Goal: Information Seeking & Learning: Learn about a topic

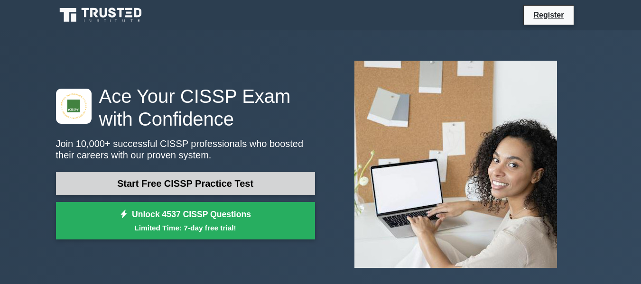
click at [210, 179] on link "Start Free CISSP Practice Test" at bounding box center [185, 183] width 259 height 23
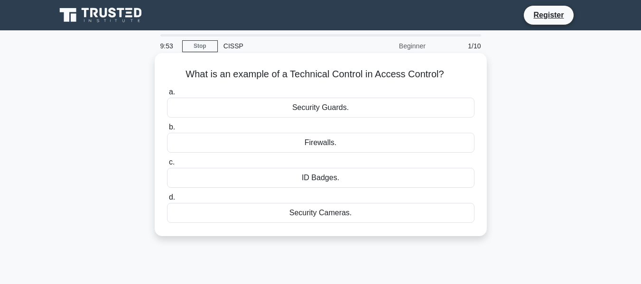
click at [272, 138] on div "Firewalls." at bounding box center [320, 143] width 307 height 20
click at [167, 130] on input "b. Firewalls." at bounding box center [167, 127] width 0 height 6
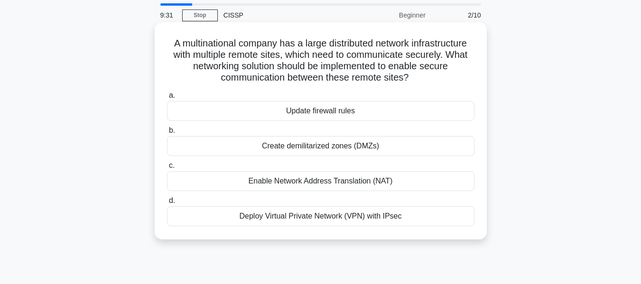
scroll to position [47, 0]
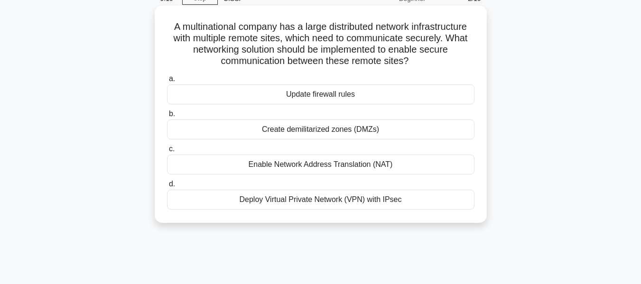
click at [342, 166] on div "Enable Network Address Translation (NAT)" at bounding box center [320, 165] width 307 height 20
click at [167, 152] on input "c. Enable Network Address Translation (NAT)" at bounding box center [167, 149] width 0 height 6
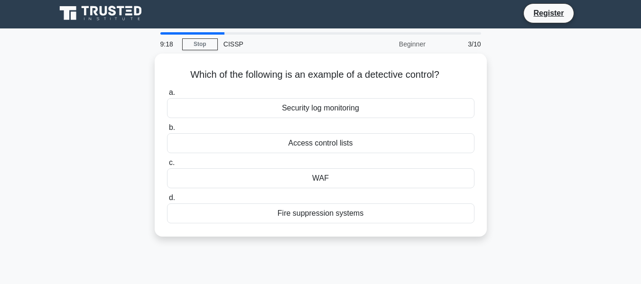
scroll to position [0, 0]
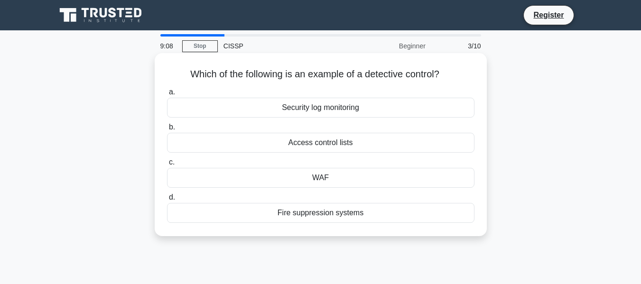
click at [334, 144] on div "Access control lists" at bounding box center [320, 143] width 307 height 20
click at [167, 130] on input "b. Access control lists" at bounding box center [167, 127] width 0 height 6
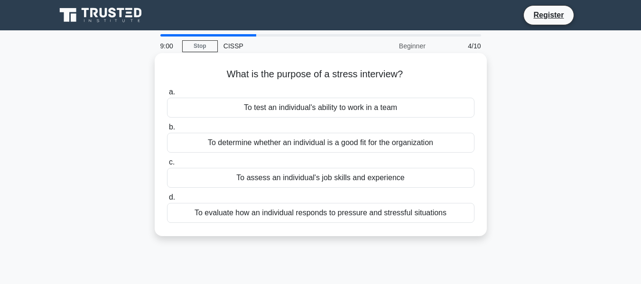
click at [347, 214] on div "To evaluate how an individual responds to pressure and stressful situations" at bounding box center [320, 213] width 307 height 20
click at [167, 201] on input "d. To evaluate how an individual responds to pressure and stressful situations" at bounding box center [167, 197] width 0 height 6
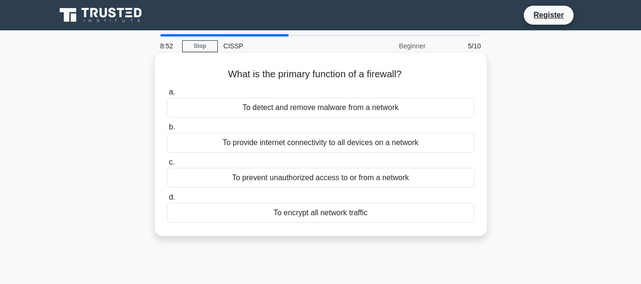
click at [330, 176] on div "To prevent unauthorized access to or from a network" at bounding box center [320, 178] width 307 height 20
click at [167, 166] on input "c. To prevent unauthorized access to or from a network" at bounding box center [167, 162] width 0 height 6
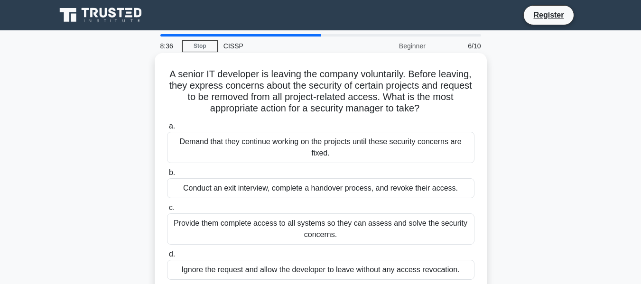
scroll to position [47, 0]
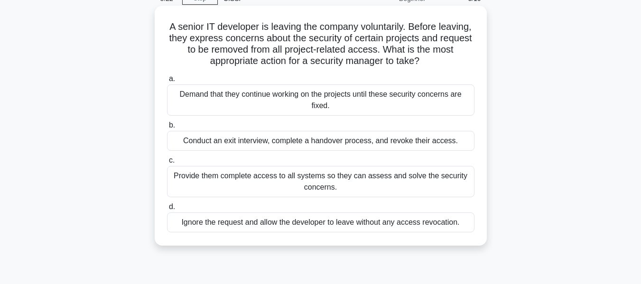
click at [330, 138] on div "Conduct an exit interview, complete a handover process, and revoke their access." at bounding box center [320, 141] width 307 height 20
click at [167, 129] on input "b. Conduct an exit interview, complete a handover process, and revoke their acc…" at bounding box center [167, 125] width 0 height 6
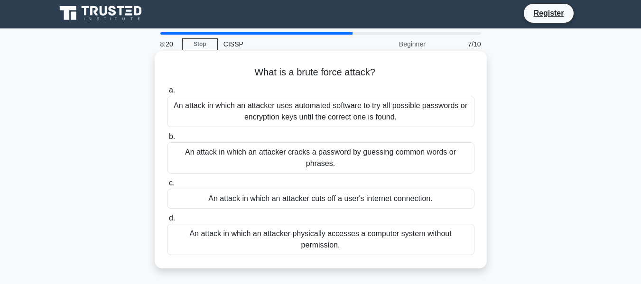
scroll to position [0, 0]
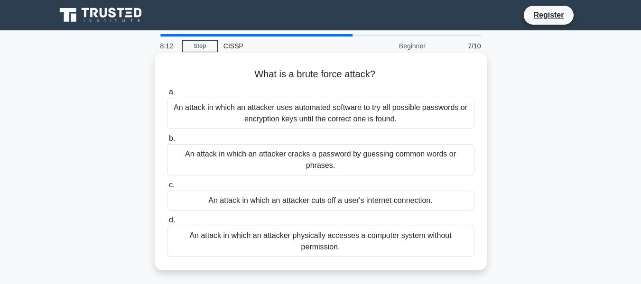
click at [402, 112] on div "An attack in which an attacker uses automated software to try all possible pass…" at bounding box center [320, 113] width 307 height 31
click at [167, 95] on input "a. An attack in which an attacker uses automated software to try all possible p…" at bounding box center [167, 92] width 0 height 6
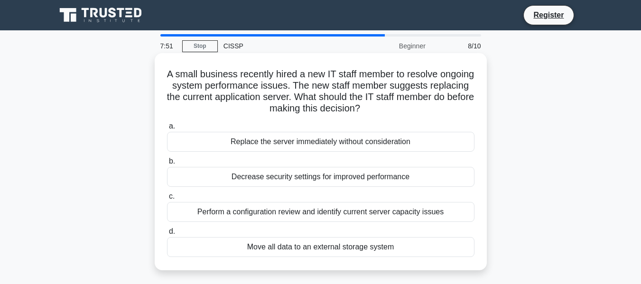
click at [366, 215] on div "Perform a configuration review and identify current server capacity issues" at bounding box center [320, 212] width 307 height 20
click at [167, 200] on input "c. Perform a configuration review and identify current server capacity issues" at bounding box center [167, 197] width 0 height 6
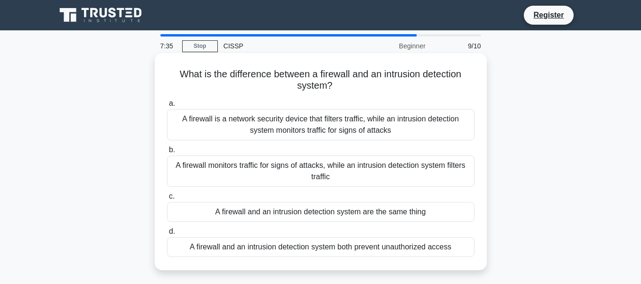
click at [411, 125] on div "A firewall is a network security device that filters traffic, while an intrusio…" at bounding box center [320, 124] width 307 height 31
click at [167, 107] on input "a. A firewall is a network security device that filters traffic, while an intru…" at bounding box center [167, 104] width 0 height 6
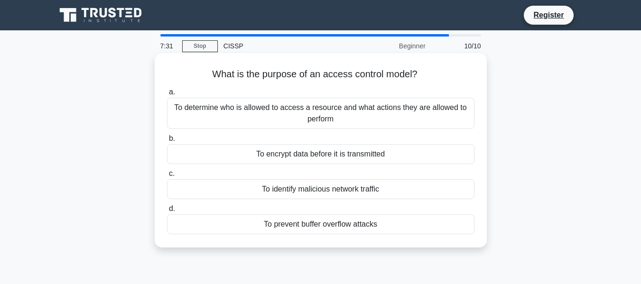
click at [365, 112] on div "To determine who is allowed to access a resource and what actions they are allo…" at bounding box center [320, 113] width 307 height 31
click at [167, 95] on input "a. To determine who is allowed to access a resource and what actions they are a…" at bounding box center [167, 92] width 0 height 6
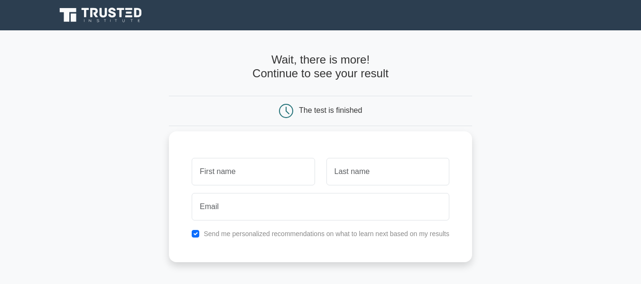
click at [273, 181] on input "text" at bounding box center [253, 172] width 123 height 28
type input "Muhammad"
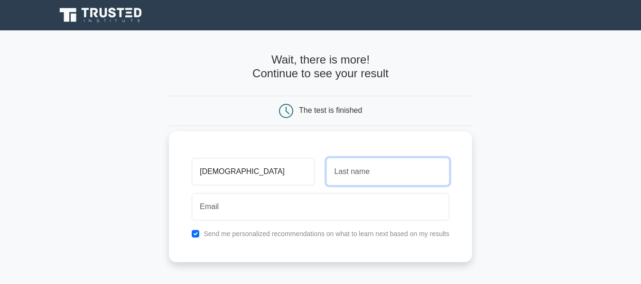
click at [342, 178] on input "text" at bounding box center [387, 172] width 123 height 28
type input "Faizan"
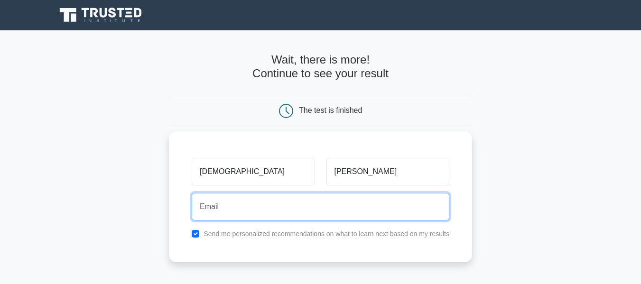
click at [344, 208] on input "email" at bounding box center [321, 207] width 258 height 28
type input "faizanqureshi2212@gmail.com"
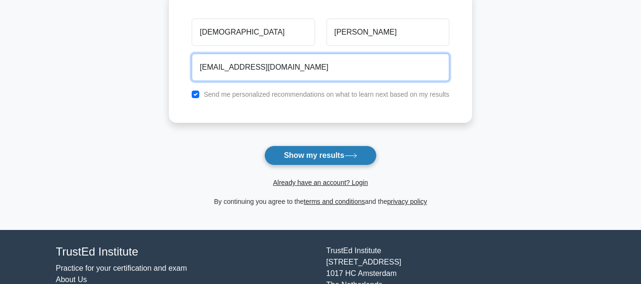
scroll to position [142, 0]
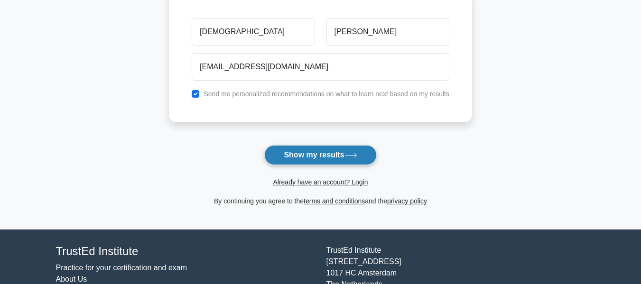
click at [320, 151] on button "Show my results" at bounding box center [320, 155] width 112 height 20
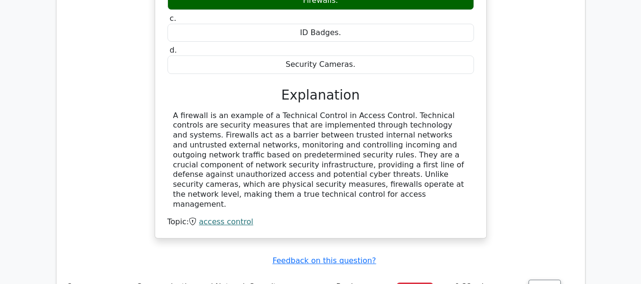
scroll to position [949, 0]
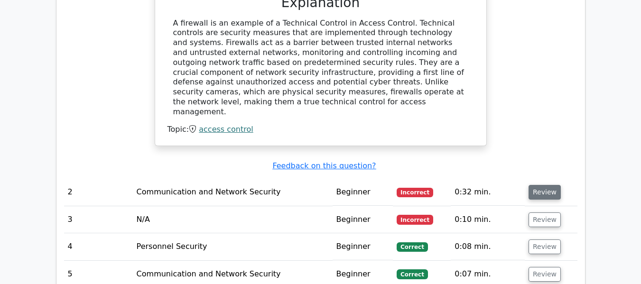
click at [529, 185] on button "Review" at bounding box center [544, 192] width 32 height 15
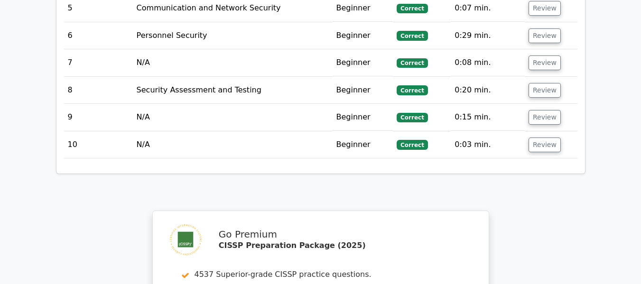
scroll to position [1376, 0]
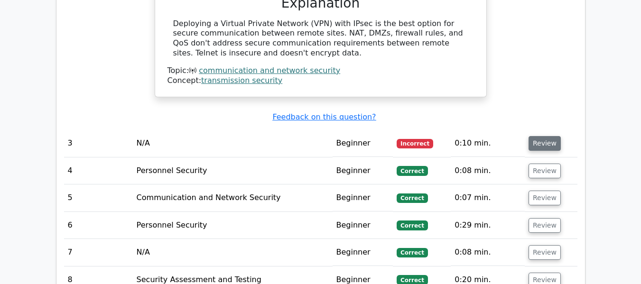
click at [534, 136] on button "Review" at bounding box center [544, 143] width 32 height 15
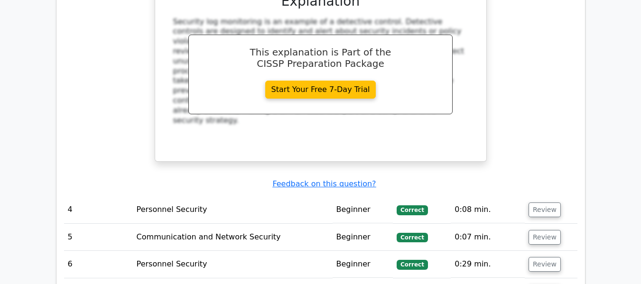
scroll to position [1755, 0]
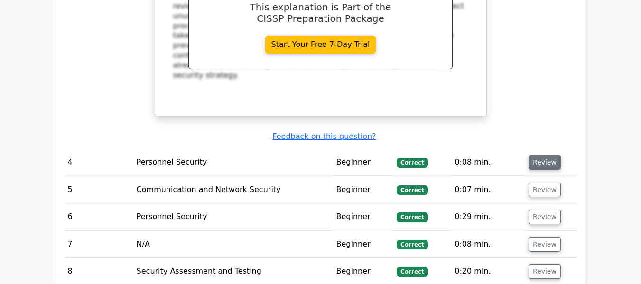
click at [545, 155] on button "Review" at bounding box center [544, 162] width 32 height 15
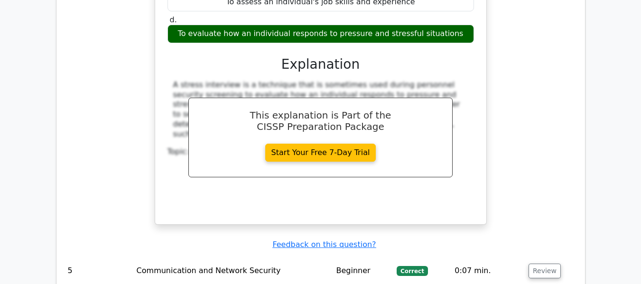
scroll to position [2134, 0]
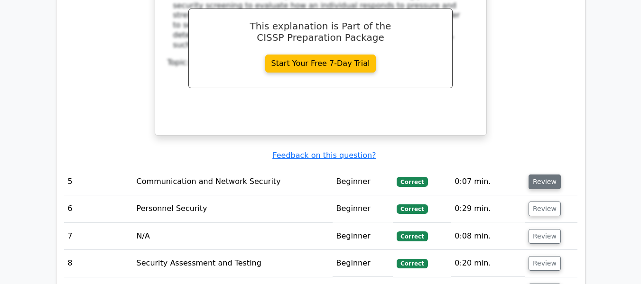
click at [543, 175] on button "Review" at bounding box center [544, 182] width 32 height 15
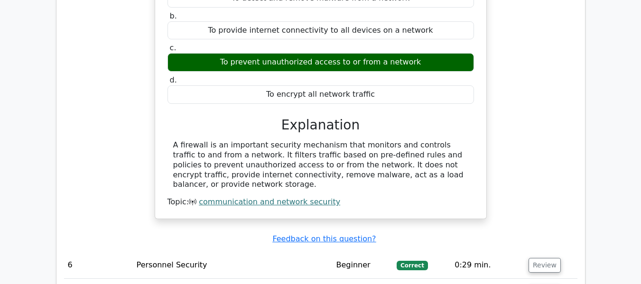
scroll to position [2419, 0]
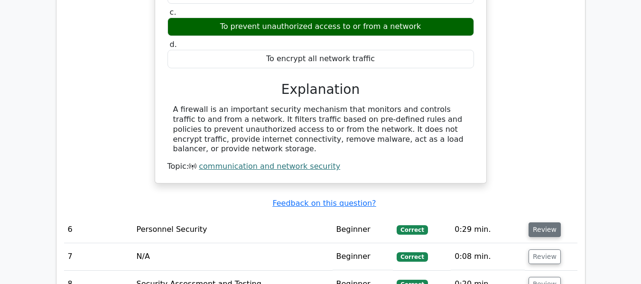
click at [534, 222] on button "Review" at bounding box center [544, 229] width 32 height 15
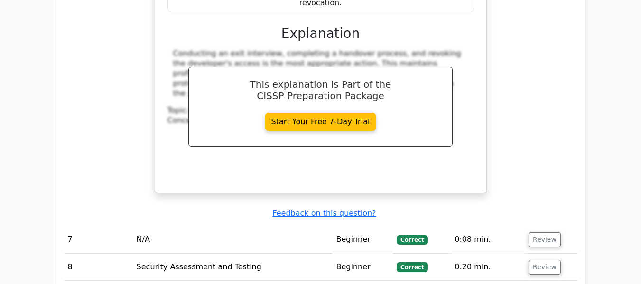
scroll to position [2893, 0]
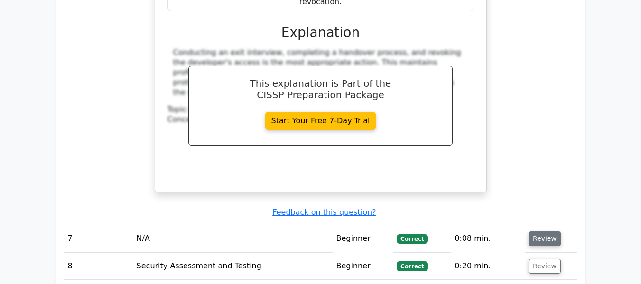
click at [540, 231] on button "Review" at bounding box center [544, 238] width 32 height 15
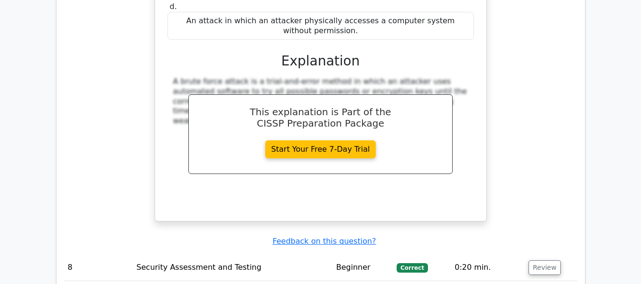
scroll to position [3320, 0]
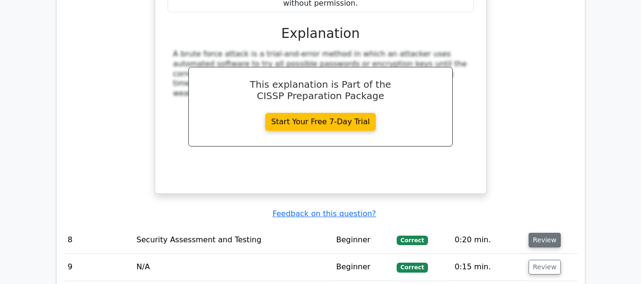
click at [531, 233] on button "Review" at bounding box center [544, 240] width 32 height 15
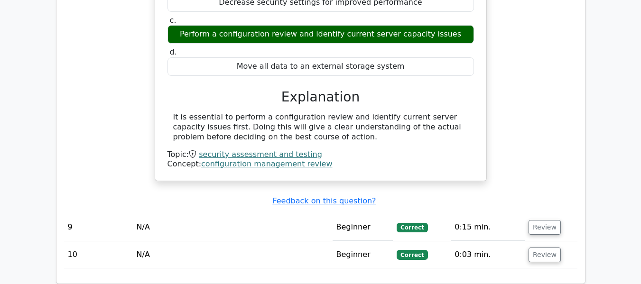
scroll to position [3700, 0]
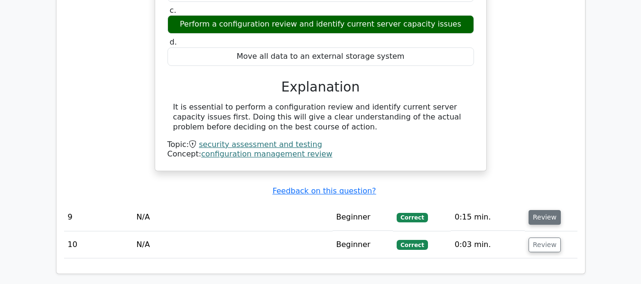
click at [542, 210] on button "Review" at bounding box center [544, 217] width 32 height 15
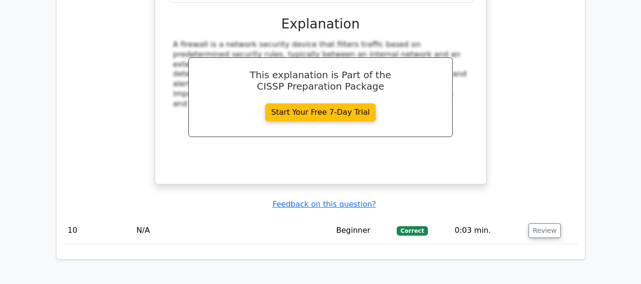
scroll to position [4127, 0]
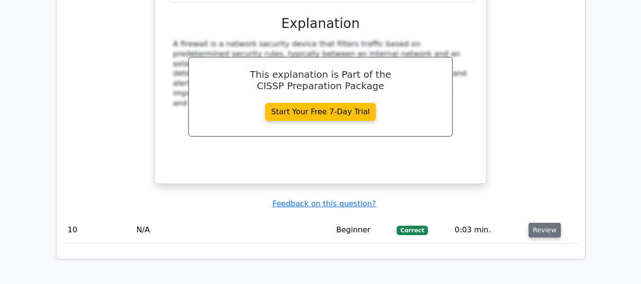
click at [542, 223] on button "Review" at bounding box center [544, 230] width 32 height 15
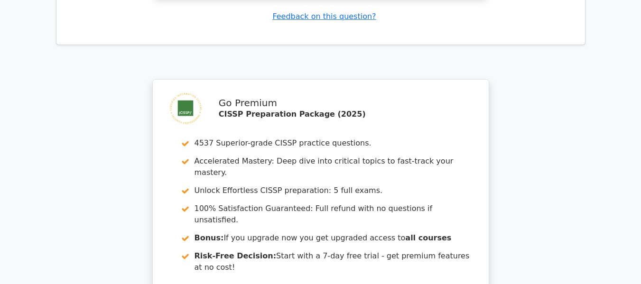
scroll to position [4813, 0]
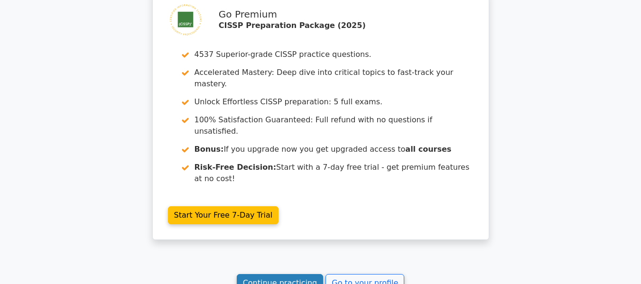
click at [287, 274] on link "Continue practicing" at bounding box center [280, 283] width 87 height 18
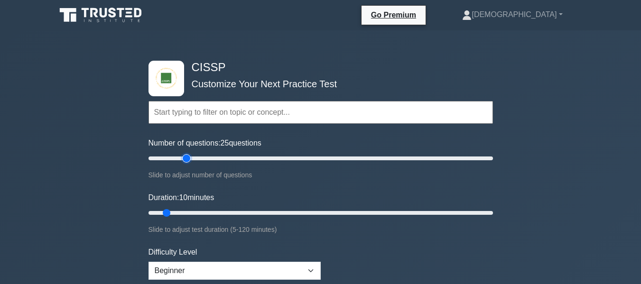
type input "25"
click at [190, 155] on input "Number of questions: 25 questions" at bounding box center [320, 158] width 344 height 11
drag, startPoint x: 170, startPoint y: 213, endPoint x: 212, endPoint y: 213, distance: 42.7
type input "25"
click at [212, 213] on input "Duration: 25 minutes" at bounding box center [320, 212] width 344 height 11
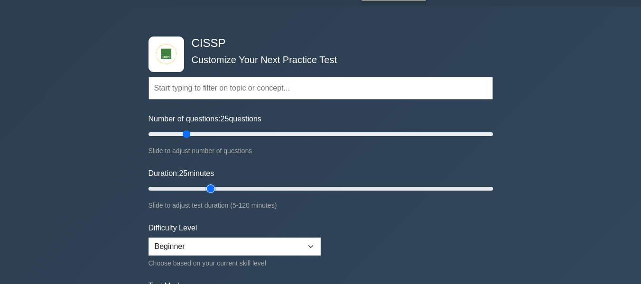
scroll to position [47, 0]
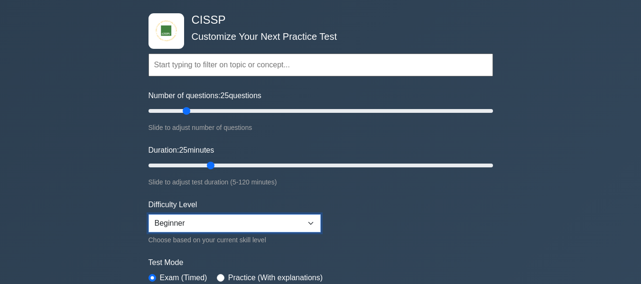
click at [211, 217] on select "Beginner Intermediate Expert" at bounding box center [234, 223] width 172 height 18
click at [148, 214] on select "Beginner Intermediate Expert" at bounding box center [234, 223] width 172 height 18
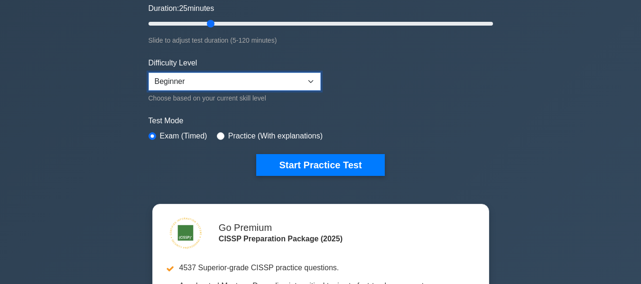
scroll to position [190, 0]
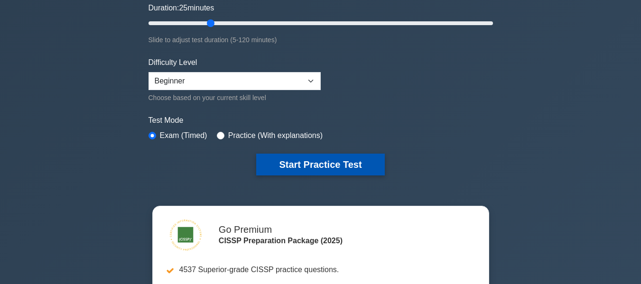
click at [282, 166] on button "Start Practice Test" at bounding box center [320, 165] width 128 height 22
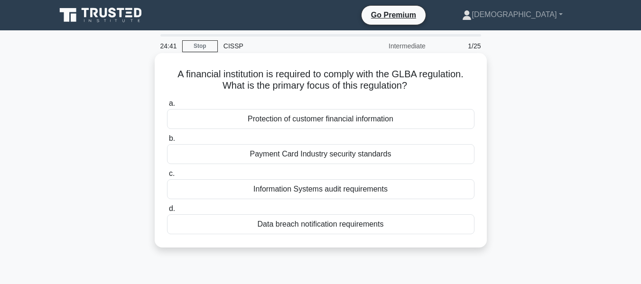
click at [335, 121] on div "Protection of customer financial information" at bounding box center [320, 119] width 307 height 20
click at [167, 107] on input "a. Protection of customer financial information" at bounding box center [167, 104] width 0 height 6
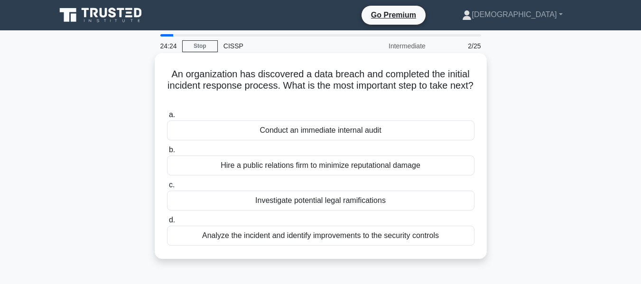
click at [375, 235] on div "Analyze the incident and identify improvements to the security controls" at bounding box center [320, 236] width 307 height 20
click at [167, 223] on input "d. Analyze the incident and identify improvements to the security controls" at bounding box center [167, 220] width 0 height 6
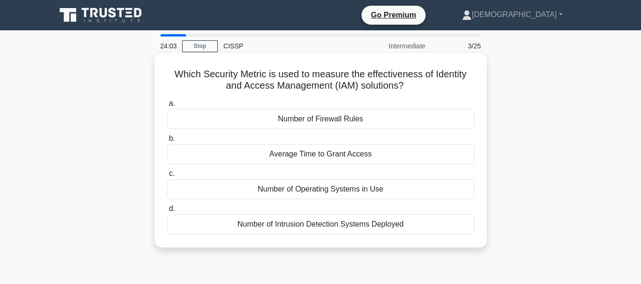
click at [318, 228] on div "Number of Intrusion Detection Systems Deployed" at bounding box center [320, 224] width 307 height 20
click at [167, 212] on input "d. Number of Intrusion Detection Systems Deployed" at bounding box center [167, 209] width 0 height 6
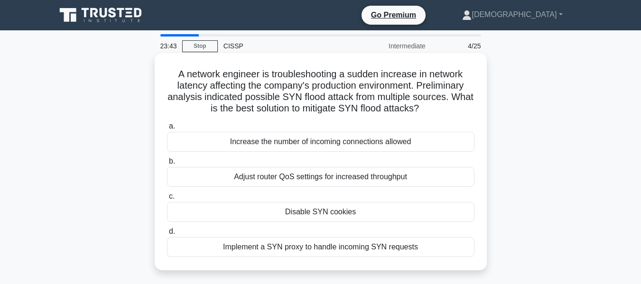
click at [368, 247] on div "Implement a SYN proxy to handle incoming SYN requests" at bounding box center [320, 247] width 307 height 20
click at [167, 235] on input "d. Implement a SYN proxy to handle incoming SYN requests" at bounding box center [167, 232] width 0 height 6
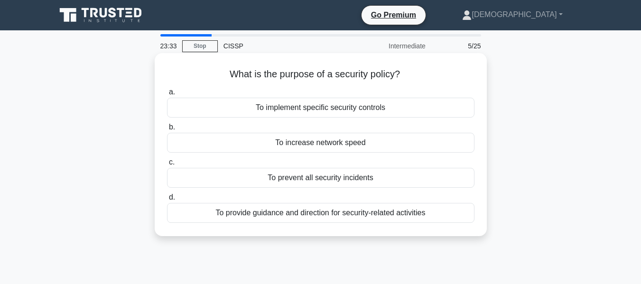
click at [360, 216] on div "To provide guidance and direction for security-related activities" at bounding box center [320, 213] width 307 height 20
click at [167, 201] on input "d. To provide guidance and direction for security-related activities" at bounding box center [167, 197] width 0 height 6
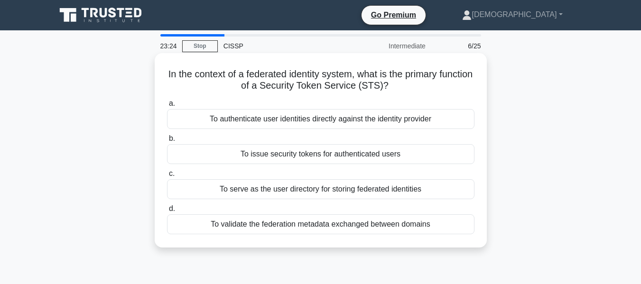
click at [332, 120] on div "To authenticate user identities directly against the identity provider" at bounding box center [320, 119] width 307 height 20
click at [167, 107] on input "a. To authenticate user identities directly against the identity provider" at bounding box center [167, 104] width 0 height 6
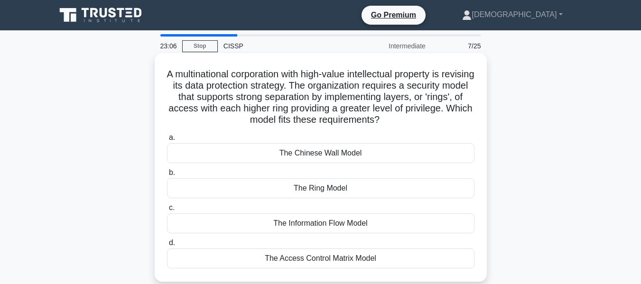
scroll to position [47, 0]
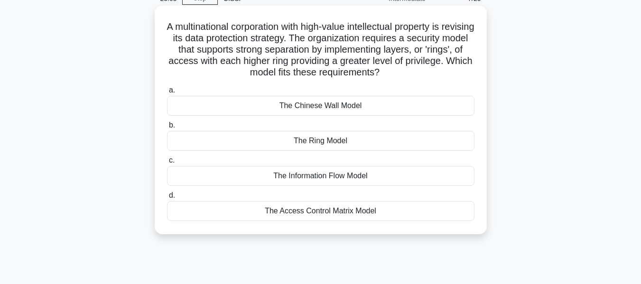
click at [358, 208] on div "The Access Control Matrix Model" at bounding box center [320, 211] width 307 height 20
click at [167, 199] on input "d. The Access Control Matrix Model" at bounding box center [167, 196] width 0 height 6
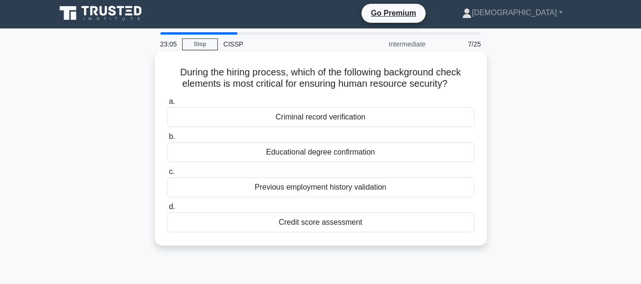
scroll to position [0, 0]
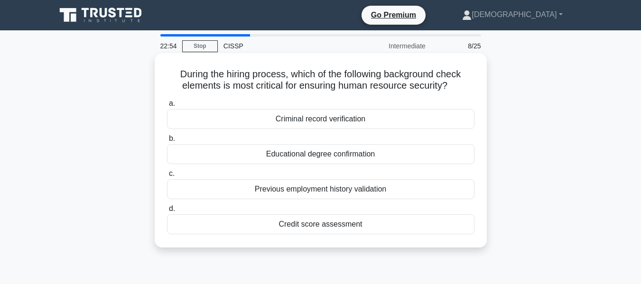
click at [321, 120] on div "Criminal record verification" at bounding box center [320, 119] width 307 height 20
click at [167, 107] on input "a. Criminal record verification" at bounding box center [167, 104] width 0 height 6
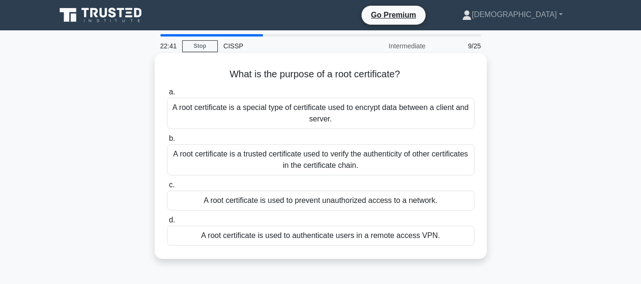
click at [326, 159] on div "A root certificate is a trusted certificate used to verify the authenticity of …" at bounding box center [320, 159] width 307 height 31
click at [167, 142] on input "b. A root certificate is a trusted certificate used to verify the authenticity …" at bounding box center [167, 139] width 0 height 6
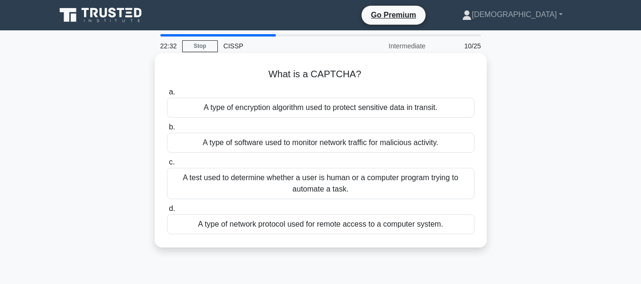
click at [355, 181] on div "A test used to determine whether a user is human or a computer program trying t…" at bounding box center [320, 183] width 307 height 31
click at [167, 166] on input "c. A test used to determine whether a user is human or a computer program tryin…" at bounding box center [167, 162] width 0 height 6
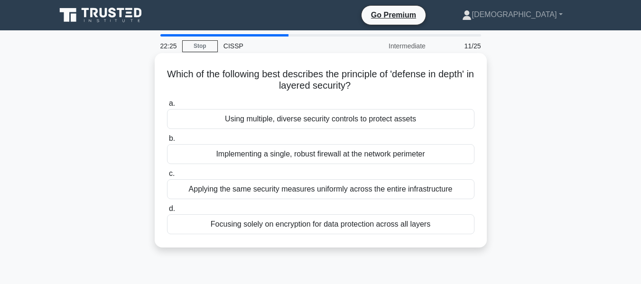
click at [322, 192] on div "Applying the same security measures uniformly across the entire infrastructure" at bounding box center [320, 189] width 307 height 20
click at [167, 177] on input "c. Applying the same security measures uniformly across the entire infrastructu…" at bounding box center [167, 174] width 0 height 6
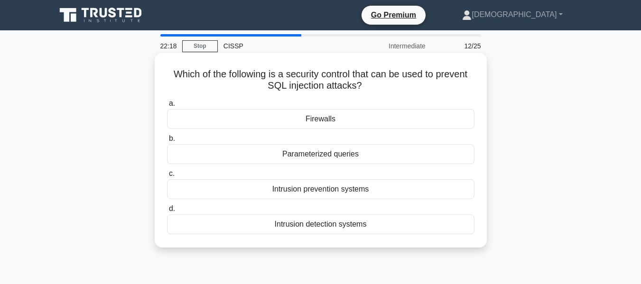
click at [371, 154] on div "Parameterized queries" at bounding box center [320, 154] width 307 height 20
click at [167, 142] on input "b. Parameterized queries" at bounding box center [167, 139] width 0 height 6
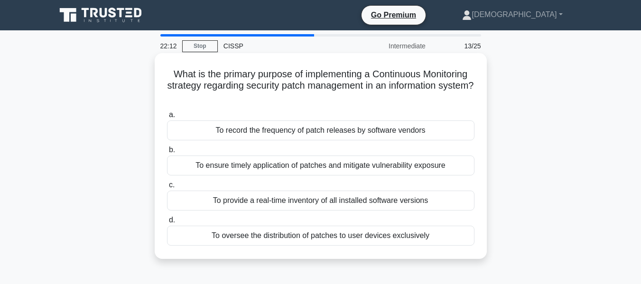
click at [356, 166] on div "To ensure timely application of patches and mitigate vulnerability exposure" at bounding box center [320, 166] width 307 height 20
click at [167, 153] on input "b. To ensure timely application of patches and mitigate vulnerability exposure" at bounding box center [167, 150] width 0 height 6
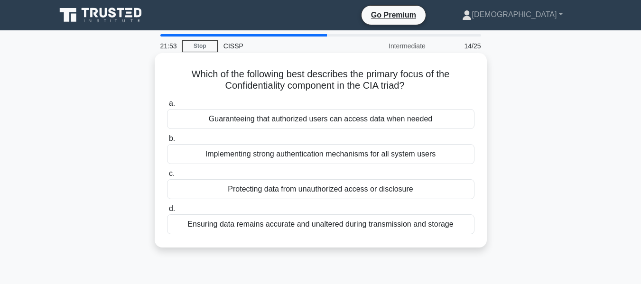
click at [353, 187] on div "Protecting data from unauthorized access or disclosure" at bounding box center [320, 189] width 307 height 20
click at [167, 177] on input "c. Protecting data from unauthorized access or disclosure" at bounding box center [167, 174] width 0 height 6
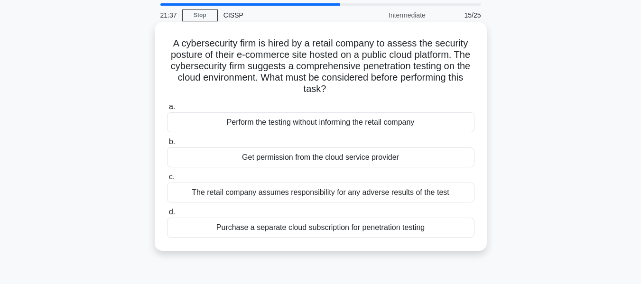
scroll to position [47, 0]
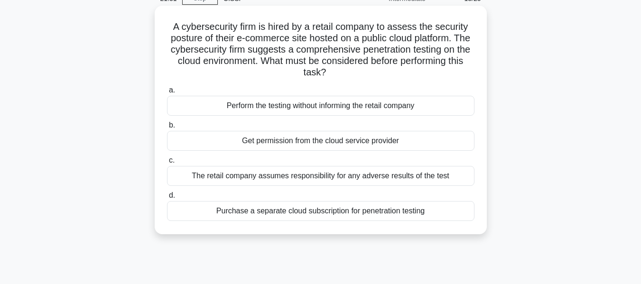
click at [354, 143] on div "Get permission from the cloud service provider" at bounding box center [320, 141] width 307 height 20
click at [167, 129] on input "b. Get permission from the cloud service provider" at bounding box center [167, 125] width 0 height 6
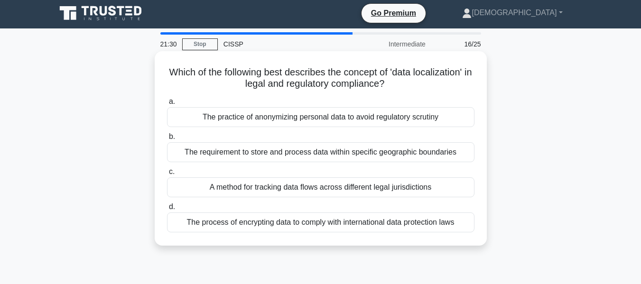
scroll to position [0, 0]
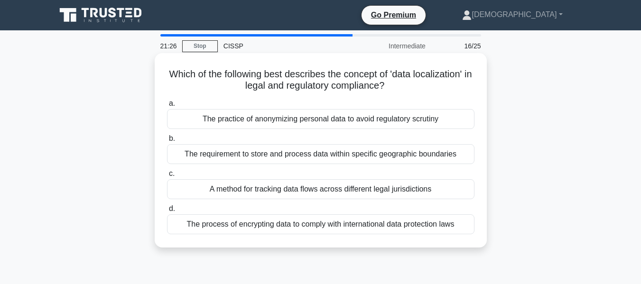
click at [321, 195] on div "A method for tracking data flows across different legal jurisdictions" at bounding box center [320, 189] width 307 height 20
click at [167, 177] on input "c. A method for tracking data flows across different legal jurisdictions" at bounding box center [167, 174] width 0 height 6
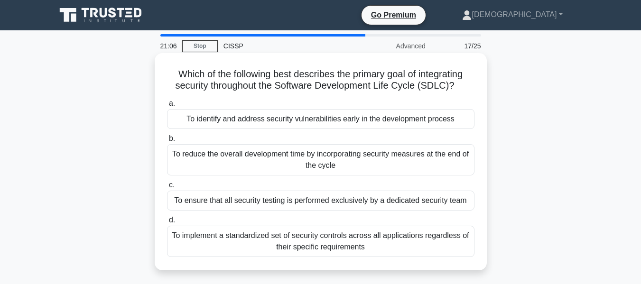
click at [334, 125] on div "To identify and address security vulnerabilities early in the development proce…" at bounding box center [320, 119] width 307 height 20
click at [167, 107] on input "a. To identify and address security vulnerabilities early in the development pr…" at bounding box center [167, 104] width 0 height 6
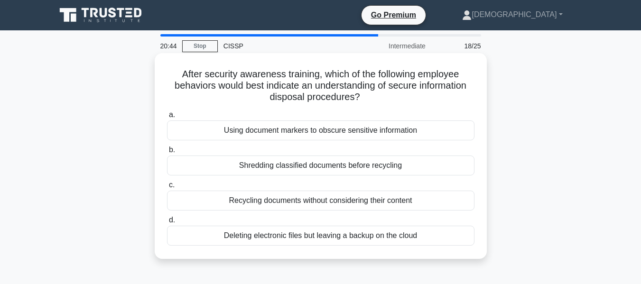
click at [329, 166] on div "Shredding classified documents before recycling" at bounding box center [320, 166] width 307 height 20
click at [167, 153] on input "b. Shredding classified documents before recycling" at bounding box center [167, 150] width 0 height 6
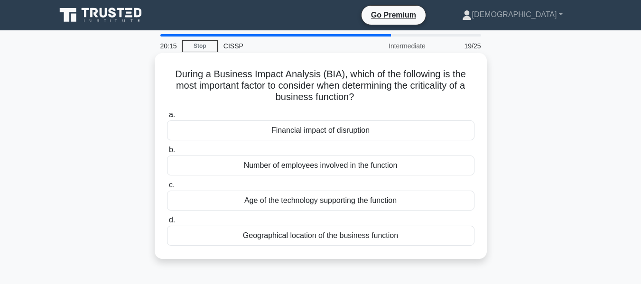
click at [359, 166] on div "Number of employees involved in the function" at bounding box center [320, 166] width 307 height 20
click at [167, 153] on input "b. Number of employees involved in the function" at bounding box center [167, 150] width 0 height 6
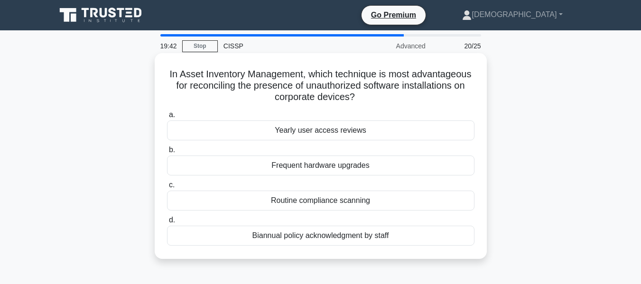
click at [337, 164] on div "Frequent hardware upgrades" at bounding box center [320, 166] width 307 height 20
click at [167, 153] on input "b. Frequent hardware upgrades" at bounding box center [167, 150] width 0 height 6
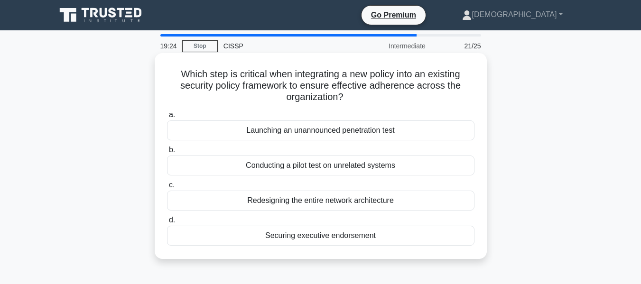
click at [342, 235] on div "Securing executive endorsement" at bounding box center [320, 236] width 307 height 20
click at [167, 223] on input "d. Securing executive endorsement" at bounding box center [167, 220] width 0 height 6
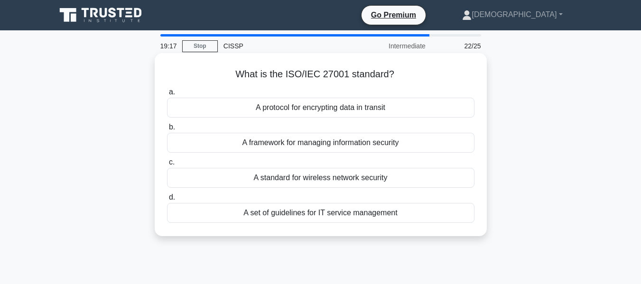
click at [334, 145] on div "A framework for managing information security" at bounding box center [320, 143] width 307 height 20
click at [167, 130] on input "b. A framework for managing information security" at bounding box center [167, 127] width 0 height 6
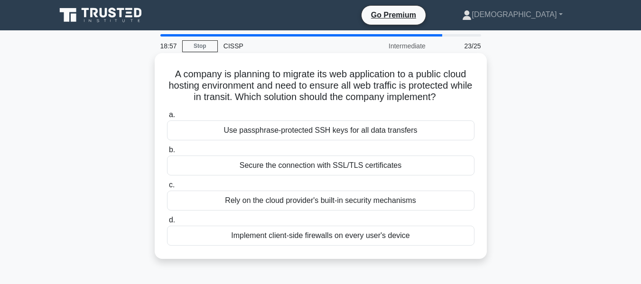
click at [340, 166] on div "Secure the connection with SSL/TLS certificates" at bounding box center [320, 166] width 307 height 20
click at [167, 153] on input "b. Secure the connection with SSL/TLS certificates" at bounding box center [167, 150] width 0 height 6
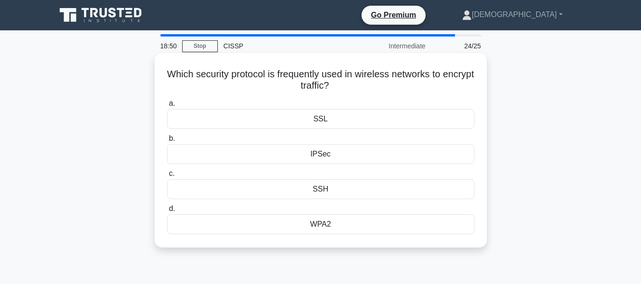
click at [324, 224] on div "WPA2" at bounding box center [320, 224] width 307 height 20
click at [167, 212] on input "d. WPA2" at bounding box center [167, 209] width 0 height 6
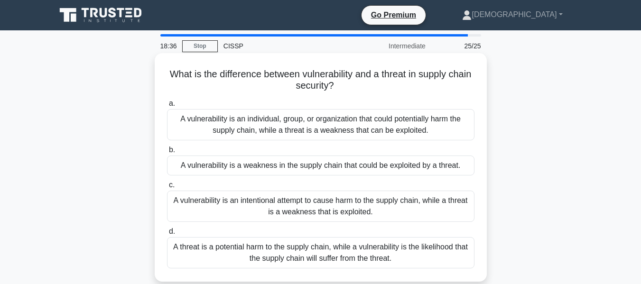
click at [341, 129] on div "A vulnerability is an individual, group, or organization that could potentially…" at bounding box center [320, 124] width 307 height 31
click at [167, 107] on input "a. A vulnerability is an individual, group, or organization that could potentia…" at bounding box center [167, 104] width 0 height 6
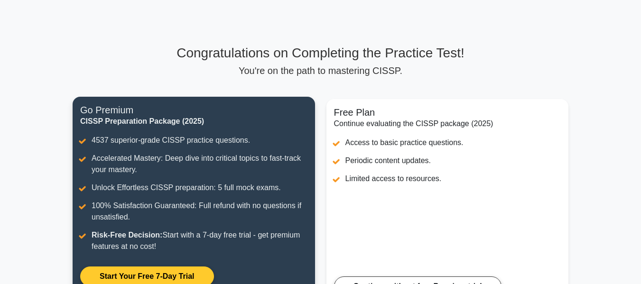
scroll to position [47, 0]
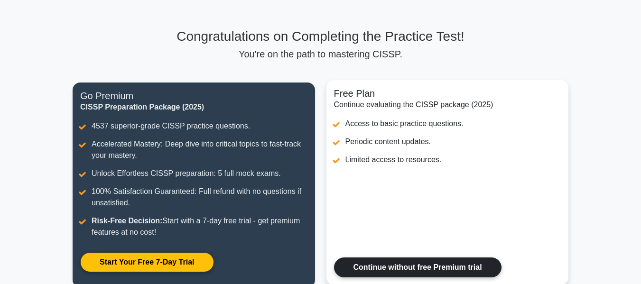
click at [365, 265] on link "Continue without free Premium trial" at bounding box center [417, 268] width 167 height 20
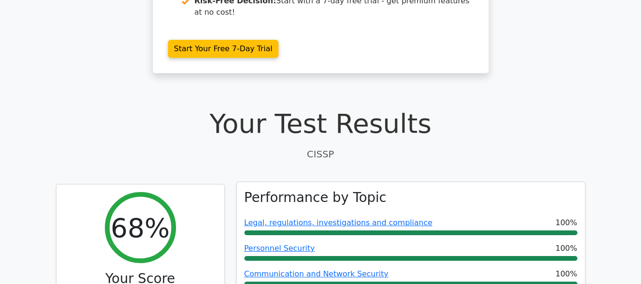
scroll to position [237, 0]
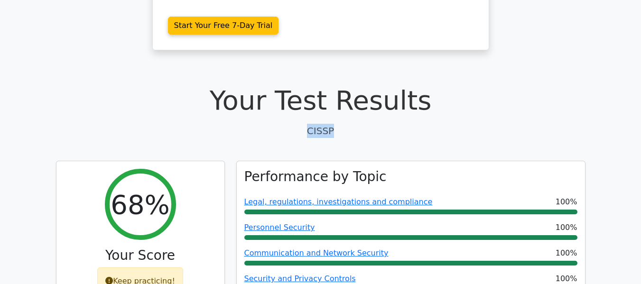
drag, startPoint x: 341, startPoint y: 102, endPoint x: 286, endPoint y: 93, distance: 55.2
click at [286, 124] on p "CISSP" at bounding box center [320, 131] width 529 height 14
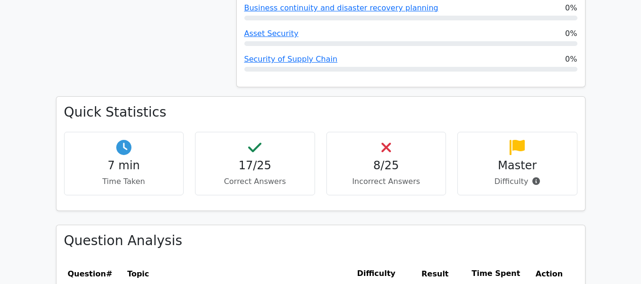
scroll to position [806, 0]
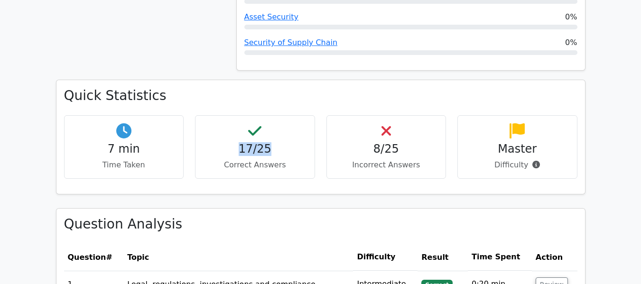
drag, startPoint x: 242, startPoint y: 117, endPoint x: 270, endPoint y: 113, distance: 28.7
click at [270, 142] on h4 "17/25" at bounding box center [255, 149] width 104 height 14
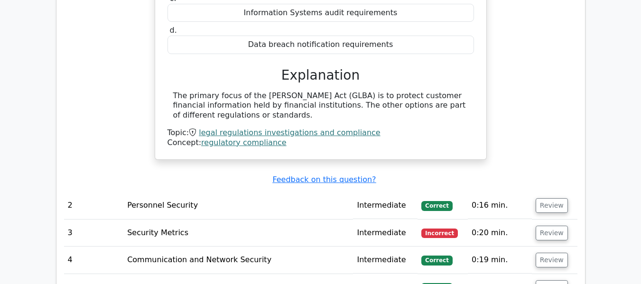
scroll to position [1233, 0]
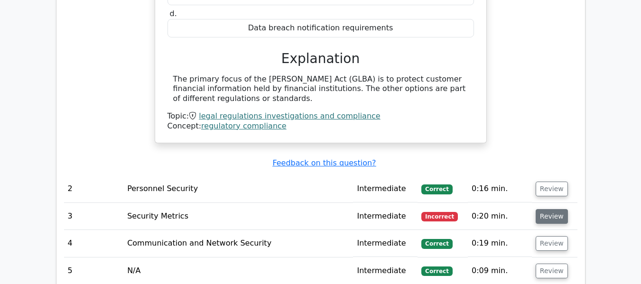
click at [552, 209] on button "Review" at bounding box center [551, 216] width 32 height 15
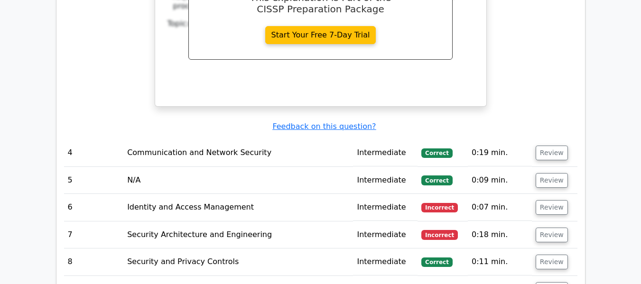
scroll to position [1708, 0]
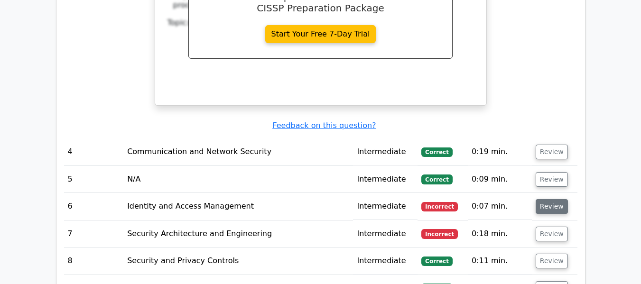
click at [552, 199] on button "Review" at bounding box center [551, 206] width 32 height 15
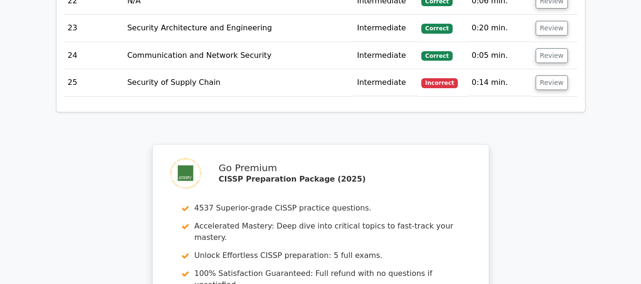
scroll to position [3064, 0]
